Goal: Navigation & Orientation: Go to known website

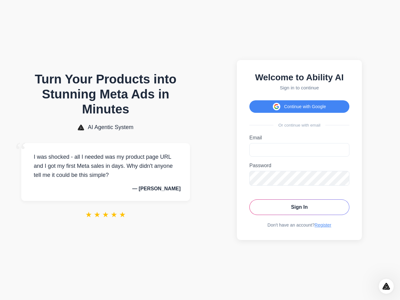
click at [299, 105] on button "Continue with Google" at bounding box center [299, 106] width 100 height 12
click at [386, 286] on icon "Open Intercom Messenger" at bounding box center [386, 286] width 10 height 10
